Goal: Transaction & Acquisition: Book appointment/travel/reservation

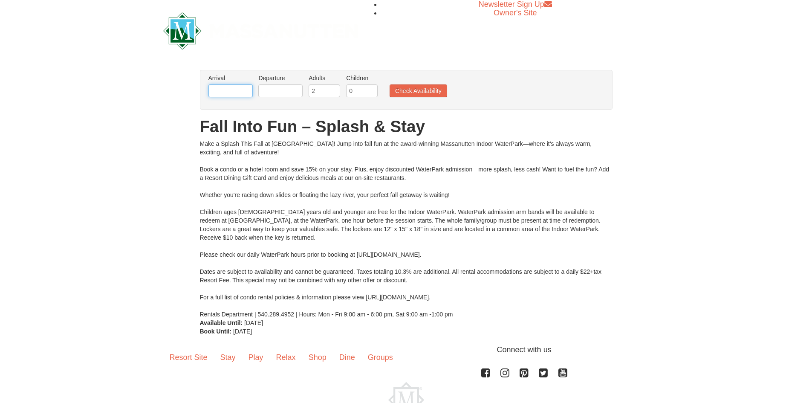
drag, startPoint x: 238, startPoint y: 91, endPoint x: 249, endPoint y: 95, distance: 11.7
click at [238, 92] on input "text" at bounding box center [230, 90] width 44 height 13
click at [222, 90] on input "text" at bounding box center [230, 90] width 44 height 13
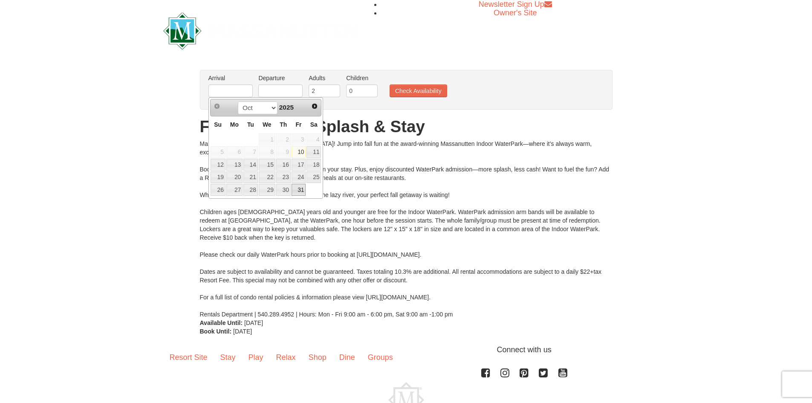
click at [303, 191] on link "31" at bounding box center [299, 190] width 14 height 12
type input "[DATE]"
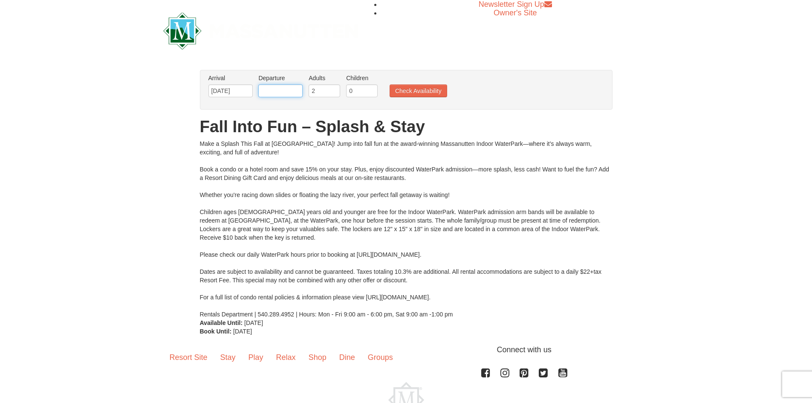
click at [298, 89] on input "text" at bounding box center [280, 90] width 44 height 13
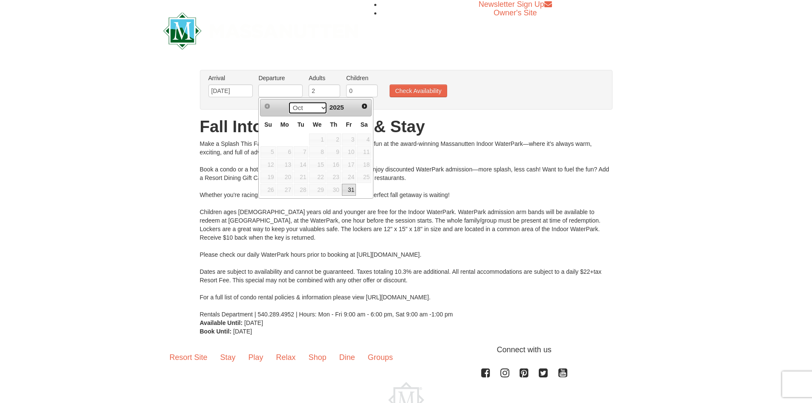
click at [318, 109] on select "Oct Nov Dec" at bounding box center [308, 107] width 40 height 13
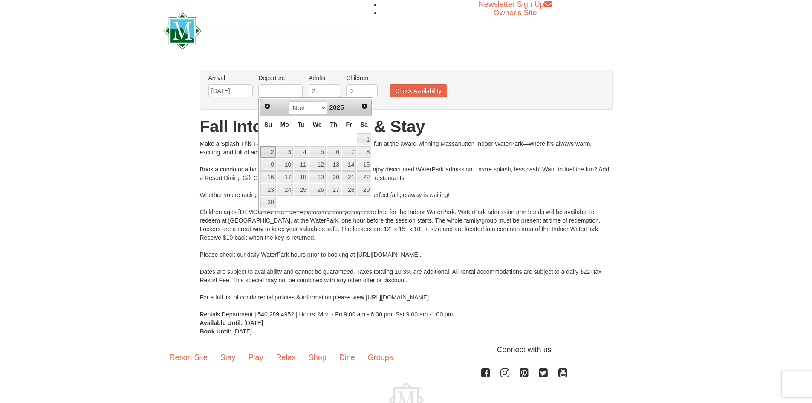
click at [264, 151] on link "2" at bounding box center [267, 152] width 15 height 12
type input "[DATE]"
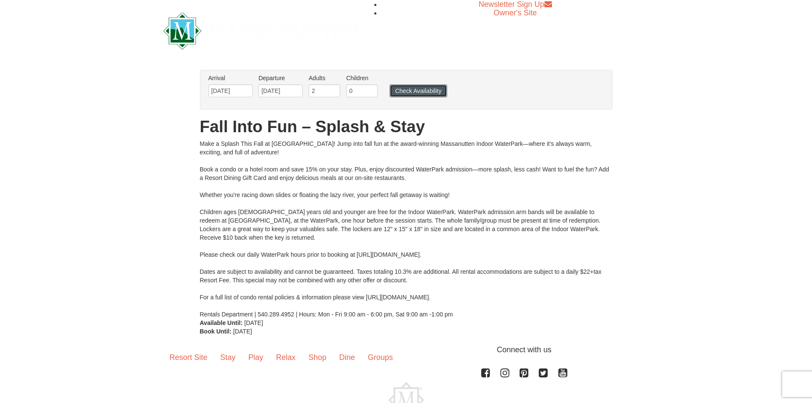
click at [400, 93] on button "Check Availability" at bounding box center [419, 90] width 58 height 13
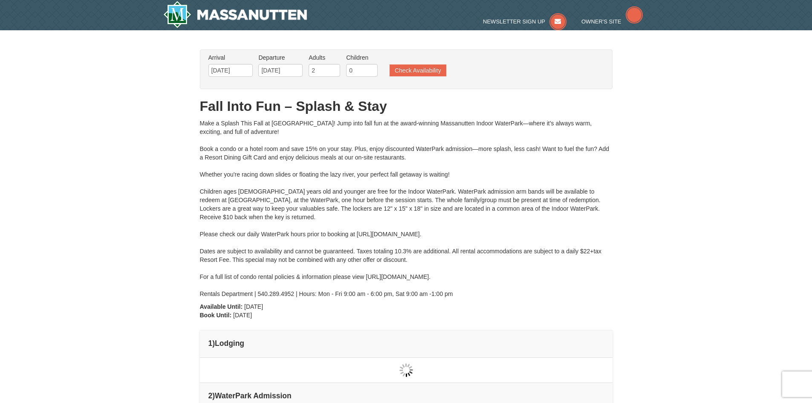
type input "[DATE]"
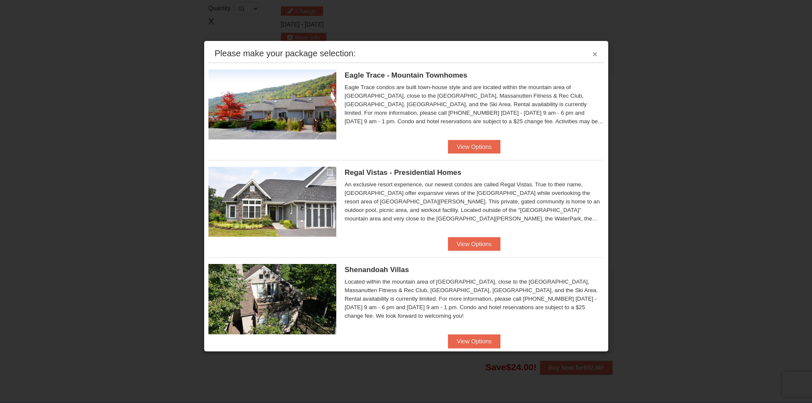
click at [592, 57] on button "×" at bounding box center [594, 54] width 5 height 9
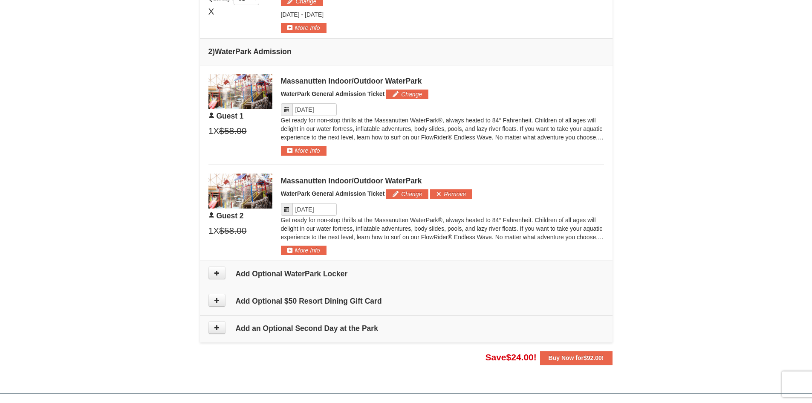
scroll to position [298, 0]
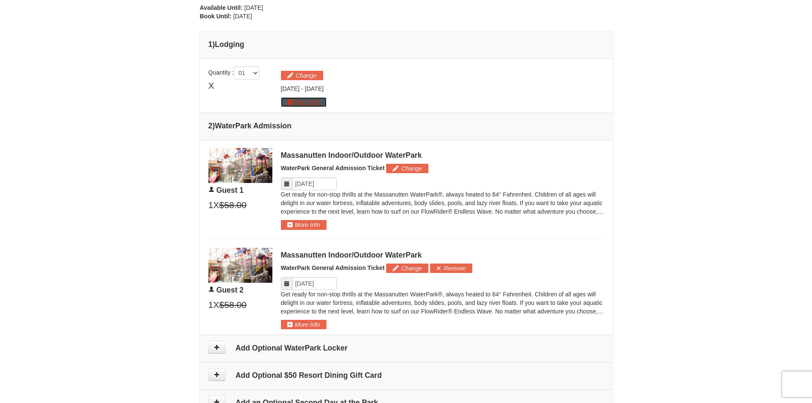
click at [293, 103] on button "More Info" at bounding box center [304, 101] width 46 height 9
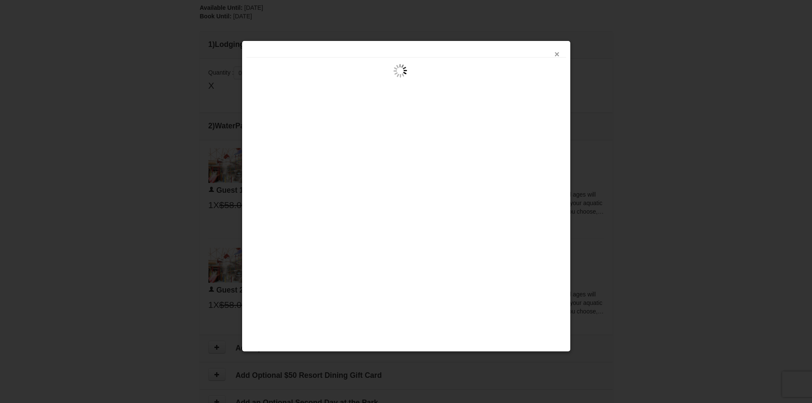
click at [555, 57] on button "×" at bounding box center [557, 54] width 5 height 9
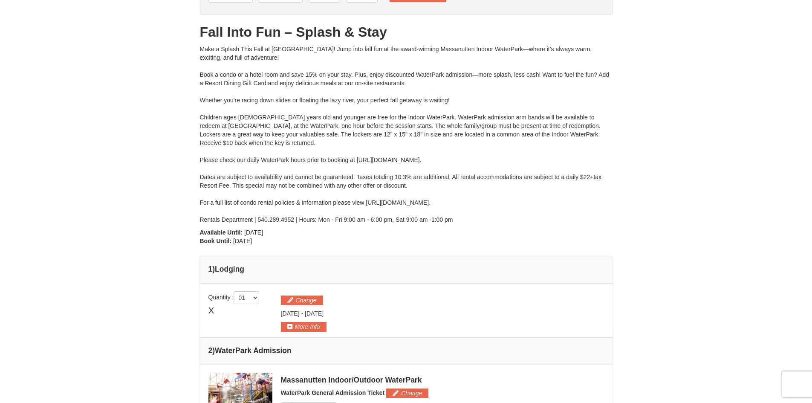
scroll to position [0, 0]
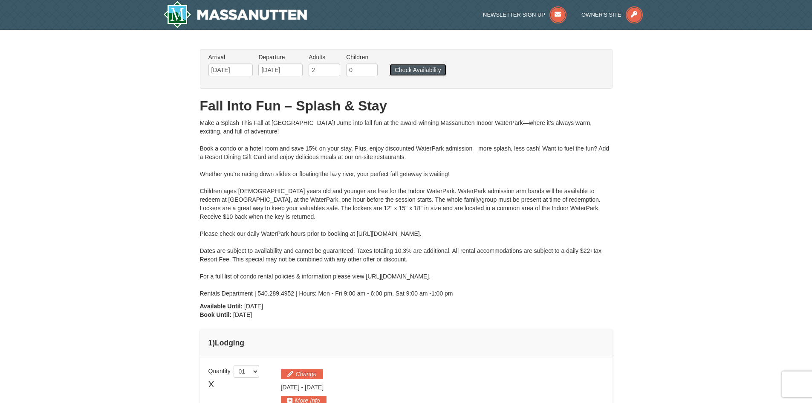
click at [426, 73] on button "Check Availability" at bounding box center [418, 70] width 57 height 12
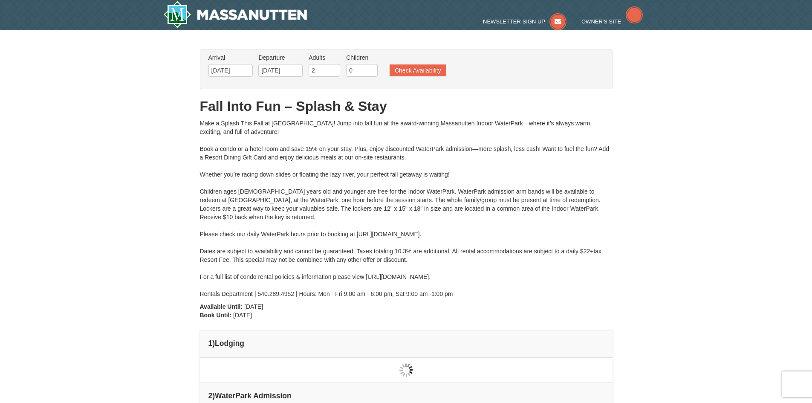
type input "[DATE]"
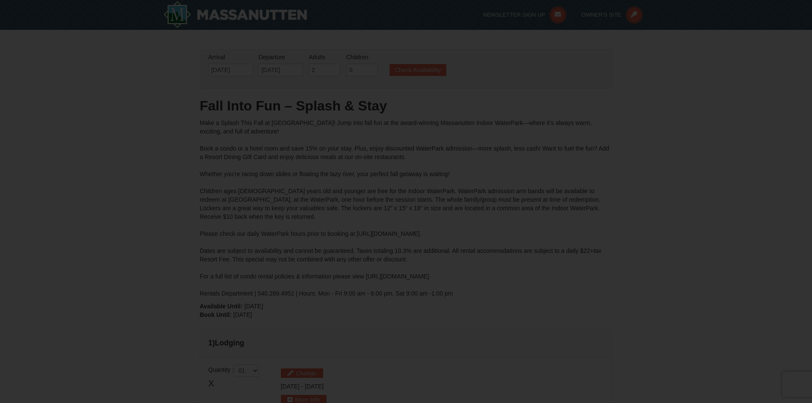
type input "[DATE]"
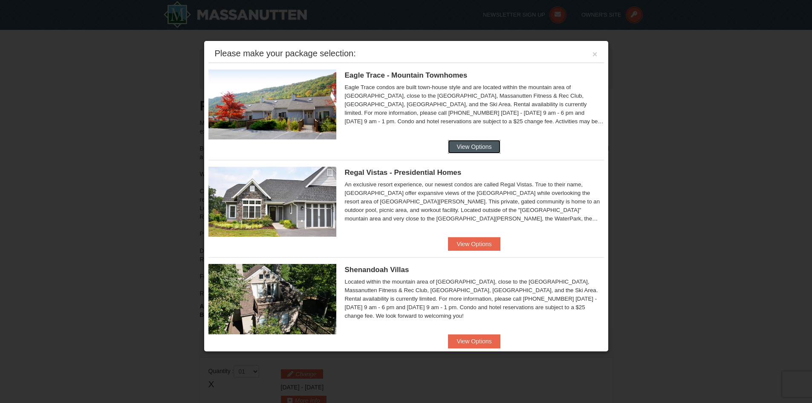
click at [467, 147] on button "View Options" at bounding box center [474, 147] width 52 height 14
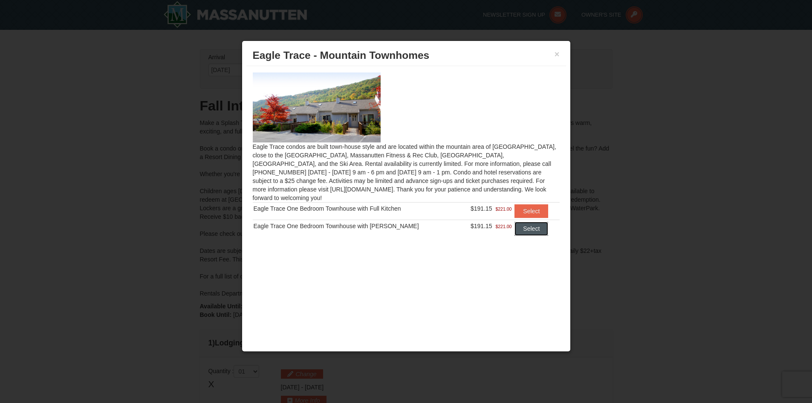
click at [534, 222] on button "Select" at bounding box center [531, 229] width 34 height 14
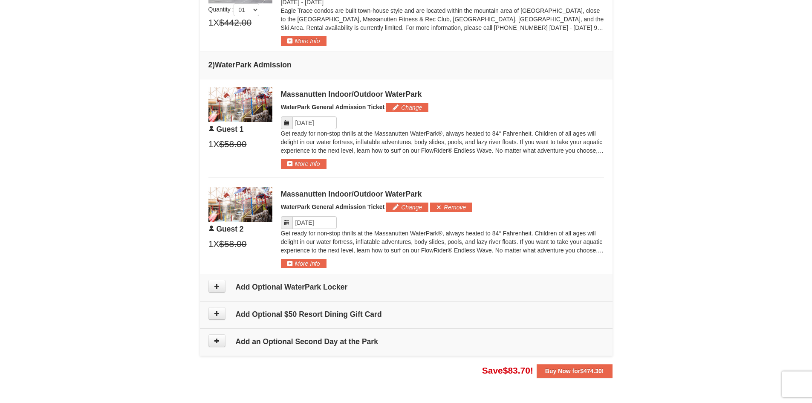
scroll to position [469, 0]
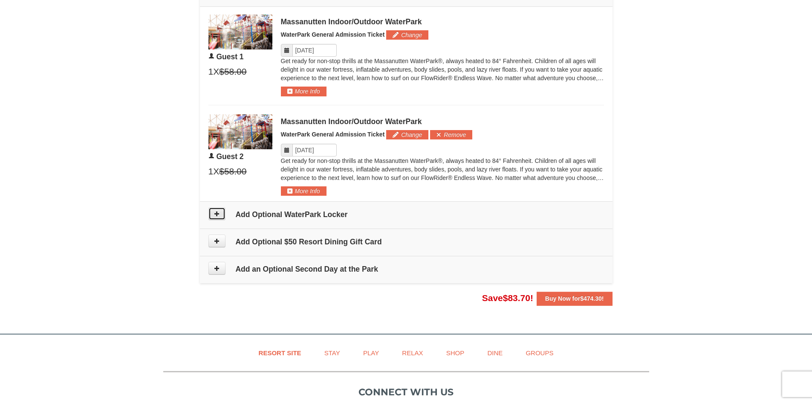
click at [218, 216] on icon at bounding box center [217, 214] width 6 height 6
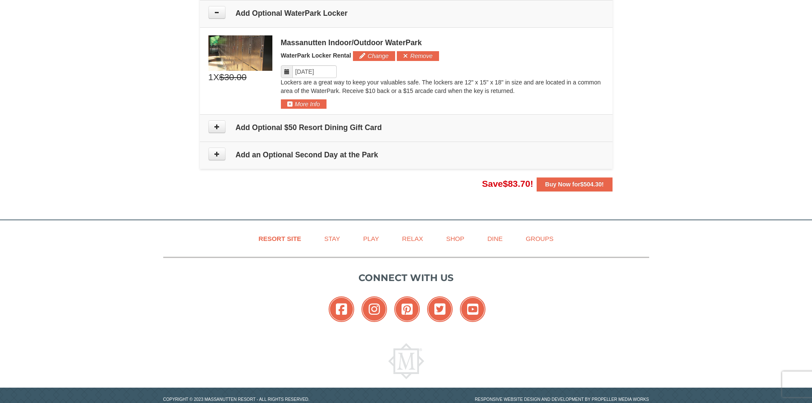
scroll to position [670, 0]
click at [216, 132] on button at bounding box center [216, 126] width 17 height 13
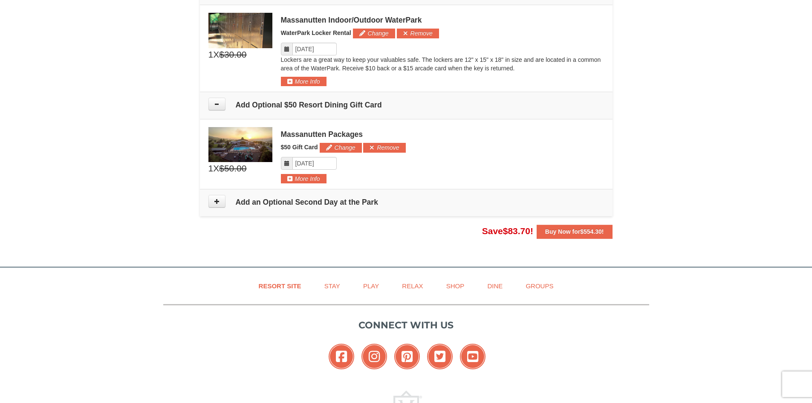
scroll to position [633, 0]
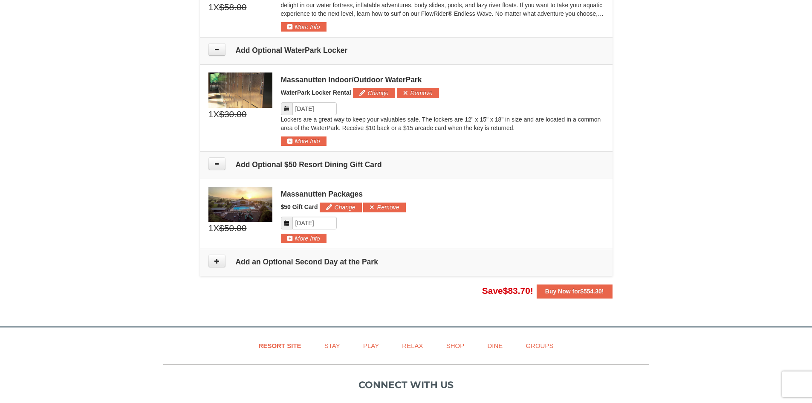
click at [214, 268] on td "Add an Optional Second Day at the Park" at bounding box center [406, 262] width 413 height 27
click at [214, 263] on icon at bounding box center [217, 261] width 6 height 6
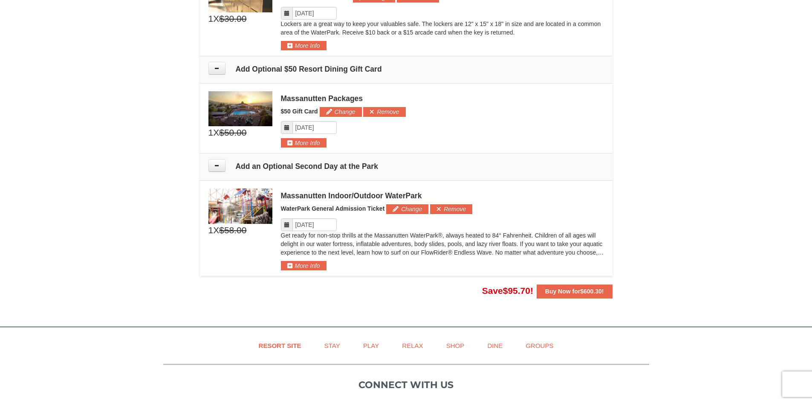
scroll to position [643, 0]
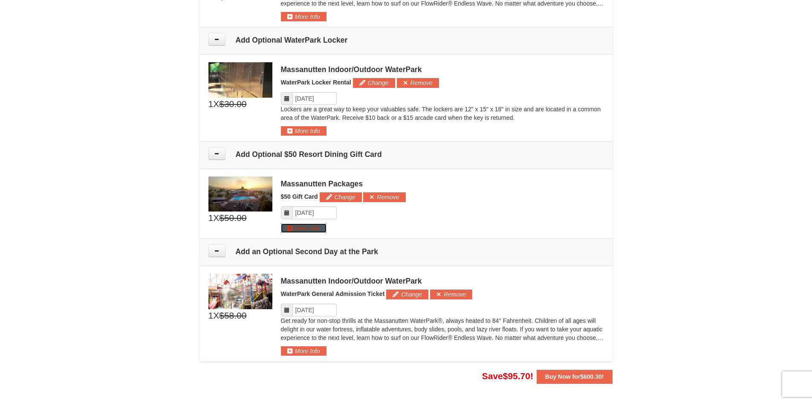
click at [289, 230] on button "More Info" at bounding box center [304, 227] width 46 height 9
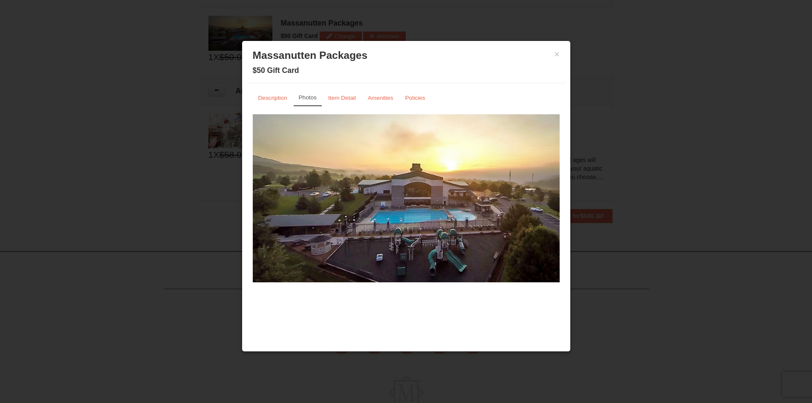
scroll to position [814, 0]
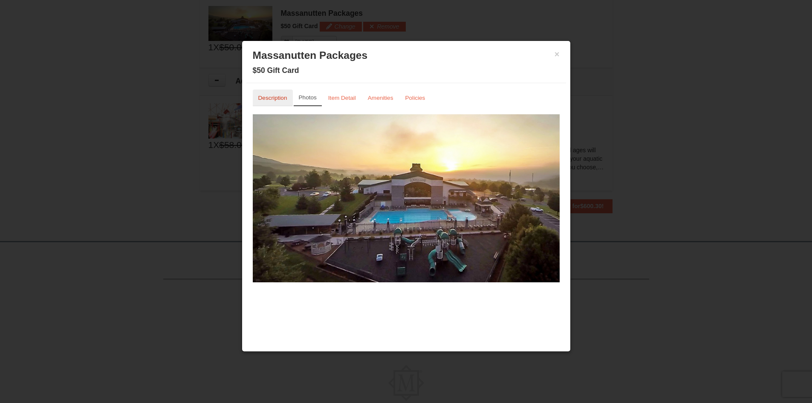
click at [280, 95] on small "Description" at bounding box center [272, 98] width 29 height 6
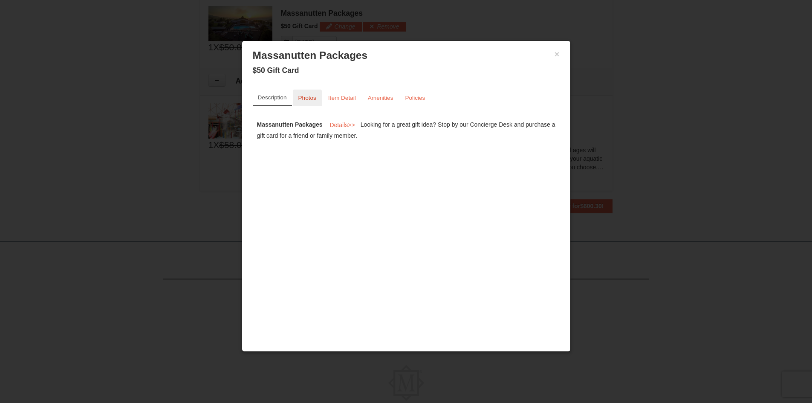
click at [309, 102] on link "Photos" at bounding box center [307, 98] width 29 height 17
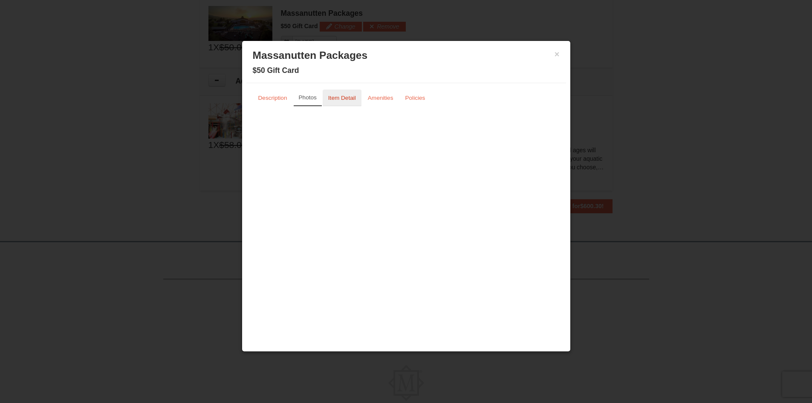
click at [359, 98] on link "Item Detail" at bounding box center [342, 98] width 39 height 17
click at [562, 53] on div "× Massanutten Packages $50 Gift Card" at bounding box center [406, 64] width 320 height 38
click at [558, 55] on button "×" at bounding box center [557, 54] width 5 height 9
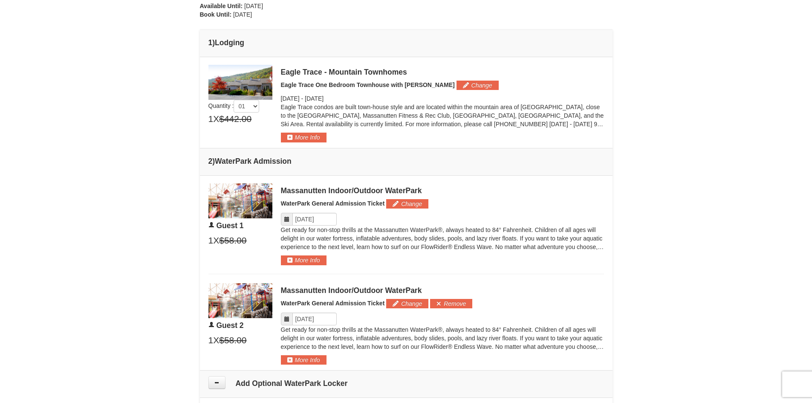
scroll to position [302, 0]
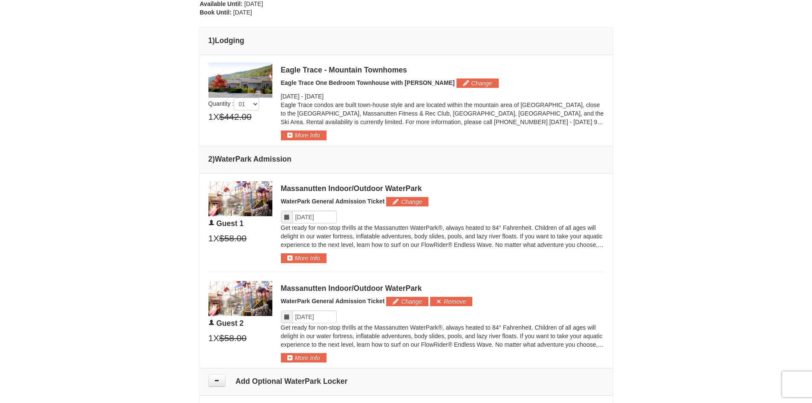
click at [290, 215] on span at bounding box center [287, 217] width 12 height 13
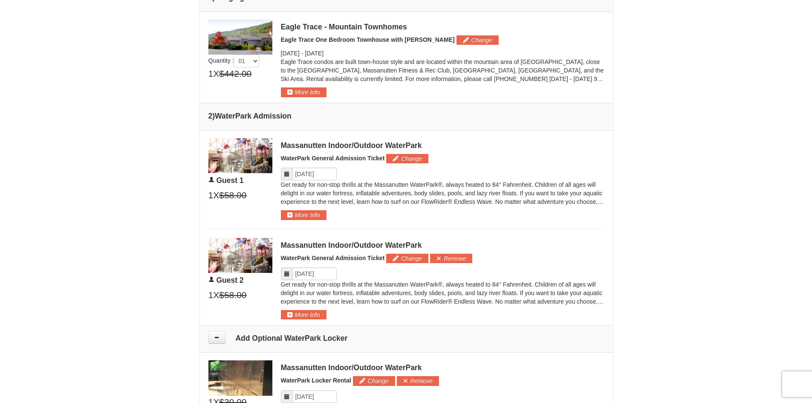
scroll to position [345, 0]
click at [289, 218] on button "More Info" at bounding box center [304, 215] width 46 height 9
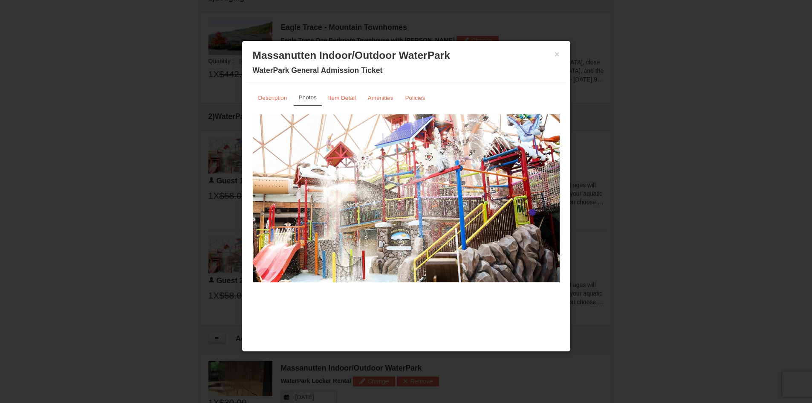
click at [614, 242] on div at bounding box center [406, 201] width 812 height 403
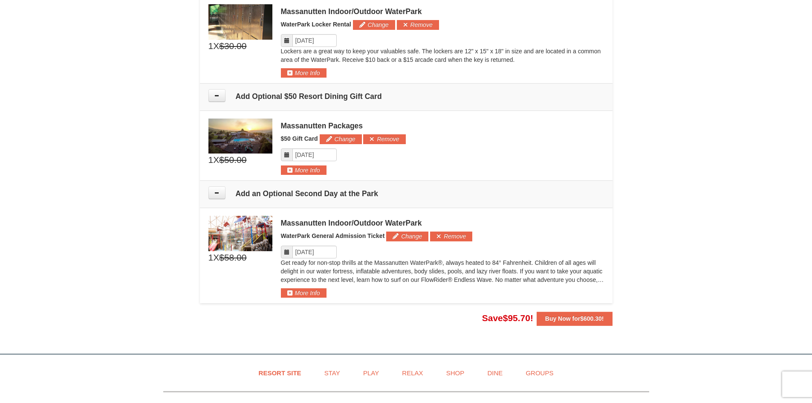
scroll to position [852, 0]
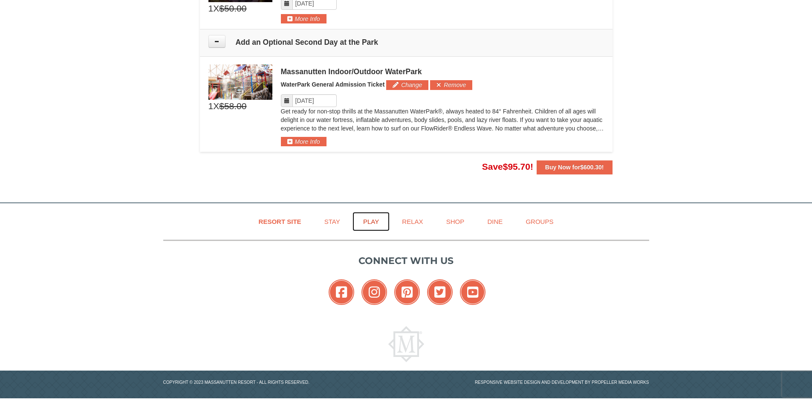
click at [365, 220] on link "Play" at bounding box center [370, 221] width 37 height 19
